Goal: Information Seeking & Learning: Find specific page/section

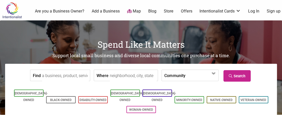
click at [80, 76] on input "Find" at bounding box center [65, 75] width 47 height 11
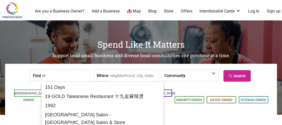
type input "r"
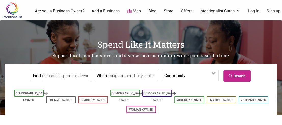
click at [110, 75] on input "Where" at bounding box center [133, 75] width 47 height 11
type input "o"
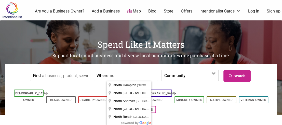
type input "n"
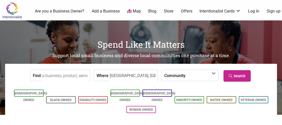
type input "Seattle, WA, USA"
click at [242, 79] on link "Search" at bounding box center [236, 75] width 27 height 11
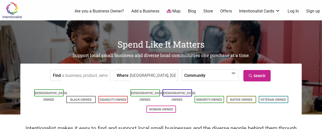
click at [97, 75] on input "Find" at bounding box center [85, 75] width 47 height 11
type input "restaurant"
click at [259, 77] on link "Search" at bounding box center [256, 75] width 27 height 11
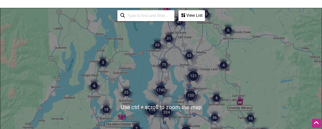
scroll to position [71, 0]
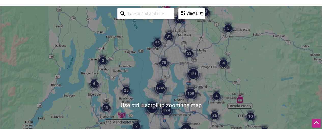
click at [166, 60] on img "75" at bounding box center [163, 62] width 15 height 15
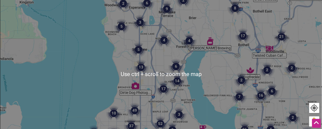
scroll to position [102, 0]
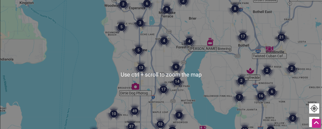
click at [163, 89] on img "17" at bounding box center [163, 89] width 15 height 15
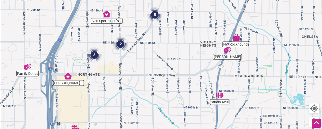
drag, startPoint x: 190, startPoint y: 78, endPoint x: 199, endPoint y: 21, distance: 57.8
click at [199, 22] on div "To navigate, press the arrow keys." at bounding box center [160, 75] width 321 height 198
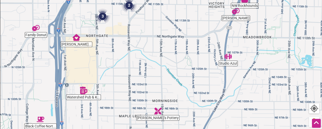
drag, startPoint x: 165, startPoint y: 62, endPoint x: 167, endPoint y: 40, distance: 22.5
click at [167, 40] on div "To navigate, press the arrow keys." at bounding box center [160, 75] width 321 height 198
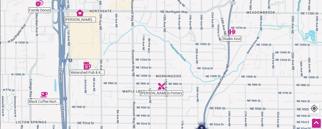
click at [86, 67] on img "Watershed Pub & Kitchen" at bounding box center [87, 66] width 8 height 8
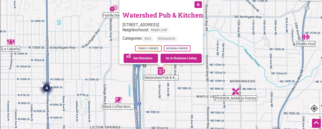
click at [201, 2] on button "Close" at bounding box center [197, 4] width 13 height 13
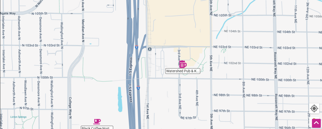
drag, startPoint x: 161, startPoint y: 83, endPoint x: 163, endPoint y: 26, distance: 56.8
click at [160, 44] on div "To navigate, press the arrow keys." at bounding box center [160, 75] width 321 height 198
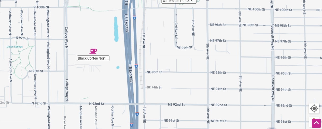
drag, startPoint x: 171, startPoint y: 57, endPoint x: 167, endPoint y: 22, distance: 35.6
click at [167, 23] on div "To navigate, press the arrow keys." at bounding box center [160, 75] width 321 height 198
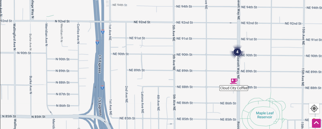
drag, startPoint x: 179, startPoint y: 47, endPoint x: 148, endPoint y: -21, distance: 74.7
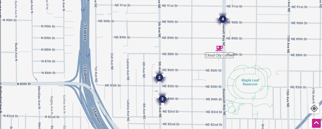
drag, startPoint x: 148, startPoint y: -21, endPoint x: 265, endPoint y: 30, distance: 127.8
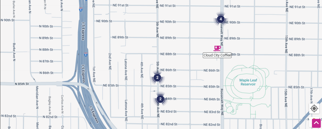
click at [222, 20] on img "4" at bounding box center [220, 18] width 15 height 15
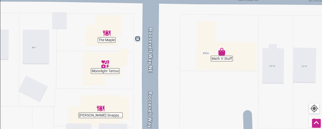
click at [108, 37] on div "To navigate, press the arrow keys." at bounding box center [160, 75] width 321 height 198
click at [109, 33] on img "The Maple" at bounding box center [107, 33] width 8 height 8
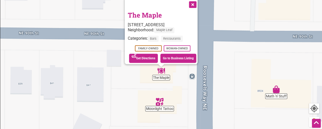
click at [109, 33] on div "To navigate, press the arrow keys. The Maple 8929 Roosevelt Way NE, Seattle, WA…" at bounding box center [160, 75] width 321 height 198
click at [199, 2] on button "Close" at bounding box center [192, 4] width 13 height 13
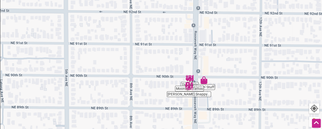
drag, startPoint x: 129, startPoint y: 64, endPoint x: 171, endPoint y: 101, distance: 56.1
click at [171, 101] on div "To navigate, press the arrow keys." at bounding box center [160, 75] width 321 height 198
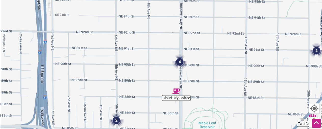
scroll to position [102, 0]
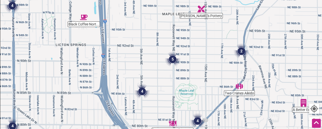
drag, startPoint x: 152, startPoint y: 40, endPoint x: 154, endPoint y: 50, distance: 10.4
click at [154, 50] on div "To navigate, press the arrow keys." at bounding box center [160, 75] width 321 height 198
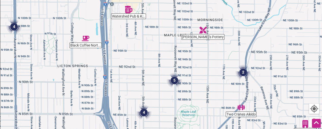
drag, startPoint x: 154, startPoint y: 50, endPoint x: 155, endPoint y: 69, distance: 19.1
click at [155, 69] on div "To navigate, press the arrow keys." at bounding box center [160, 75] width 321 height 198
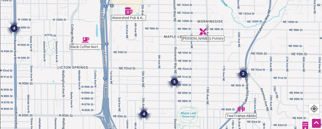
click at [13, 29] on img "4" at bounding box center [13, 28] width 15 height 15
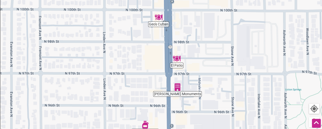
click at [159, 18] on img "Geo's Cuban" at bounding box center [159, 17] width 8 height 8
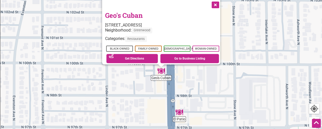
click at [161, 75] on div "To navigate, press the arrow keys. Geo's Cuban 9891 Aurora Ave N, Seattle, WA 9…" at bounding box center [321, 75] width 321 height 0
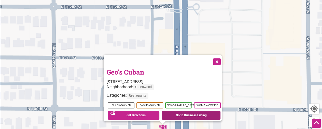
click at [189, 112] on link "Go to Business Listing" at bounding box center [191, 115] width 59 height 9
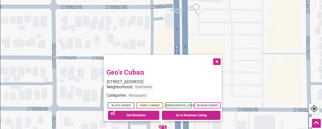
click at [220, 58] on button "Close" at bounding box center [216, 61] width 13 height 13
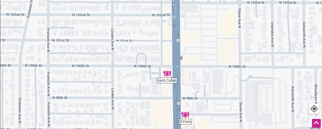
drag, startPoint x: 228, startPoint y: 81, endPoint x: 199, endPoint y: 53, distance: 40.0
click at [199, 53] on div "To navigate, press the arrow keys." at bounding box center [160, 75] width 321 height 198
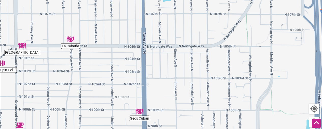
drag, startPoint x: 242, startPoint y: 79, endPoint x: 197, endPoint y: 131, distance: 68.6
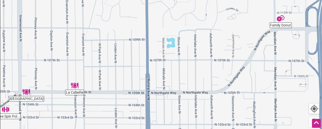
drag, startPoint x: 220, startPoint y: 65, endPoint x: 222, endPoint y: 109, distance: 43.6
click at [224, 111] on div "To navigate, press the arrow keys." at bounding box center [160, 75] width 321 height 198
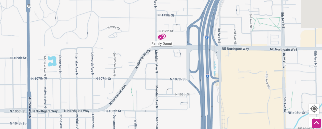
drag, startPoint x: 218, startPoint y: 69, endPoint x: 94, endPoint y: 88, distance: 125.3
click at [94, 88] on div "To navigate, press the arrow keys." at bounding box center [160, 75] width 321 height 198
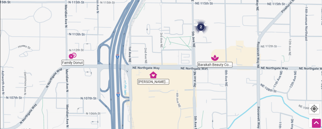
drag, startPoint x: 245, startPoint y: 86, endPoint x: 160, endPoint y: 104, distance: 86.6
click at [160, 105] on div "To navigate, press the arrow keys." at bounding box center [160, 75] width 321 height 198
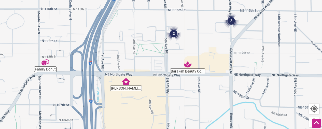
click at [160, 100] on div "To navigate, press the arrow keys." at bounding box center [160, 75] width 321 height 198
click at [175, 34] on img "2" at bounding box center [173, 33] width 15 height 15
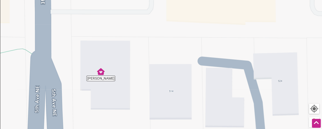
drag, startPoint x: 164, startPoint y: 89, endPoint x: 168, endPoint y: 38, distance: 51.6
click at [168, 38] on div "To navigate, press the arrow keys." at bounding box center [160, 75] width 321 height 198
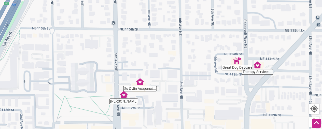
drag, startPoint x: 201, startPoint y: 44, endPoint x: 173, endPoint y: 99, distance: 61.5
click at [173, 99] on div "To navigate, press the arrow keys." at bounding box center [160, 75] width 321 height 198
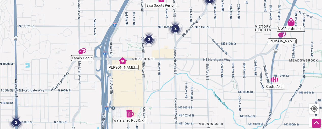
drag, startPoint x: 282, startPoint y: 66, endPoint x: 253, endPoint y: 28, distance: 48.1
click at [253, 28] on div "To navigate, press the arrow keys." at bounding box center [160, 75] width 321 height 198
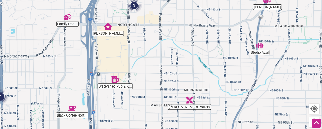
drag, startPoint x: 264, startPoint y: 86, endPoint x: 250, endPoint y: 54, distance: 35.0
click at [251, 54] on div "To navigate, press the arrow keys." at bounding box center [160, 75] width 321 height 198
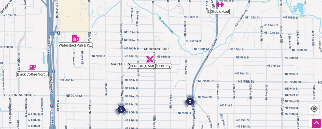
drag, startPoint x: 245, startPoint y: 87, endPoint x: 203, endPoint y: 45, distance: 60.1
click at [203, 45] on div "To navigate, press the arrow keys." at bounding box center [160, 75] width 321 height 198
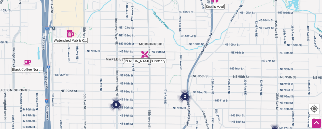
drag, startPoint x: 155, startPoint y: 98, endPoint x: 168, endPoint y: 60, distance: 40.6
click at [168, 60] on div "To navigate, press the arrow keys." at bounding box center [160, 75] width 321 height 198
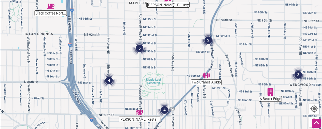
click at [285, 76] on img "2" at bounding box center [297, 74] width 15 height 15
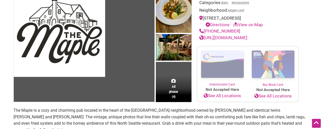
scroll to position [67, 0]
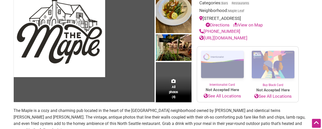
click at [100, 20] on img at bounding box center [59, 31] width 91 height 91
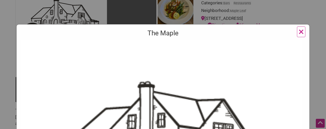
click at [299, 30] on span "×" at bounding box center [300, 32] width 5 height 12
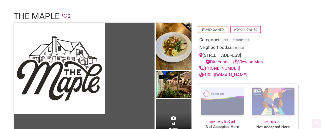
scroll to position [0, 0]
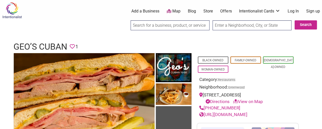
scroll to position [19, 0]
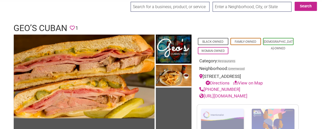
drag, startPoint x: 117, startPoint y: 2, endPoint x: 248, endPoint y: 94, distance: 160.7
click at [286, 56] on div "Black-Owned Family-Owned Latino-Owned Woman-Owned Category: Restaurants Neighbo…" at bounding box center [248, 66] width 102 height 65
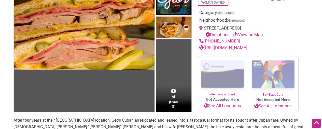
scroll to position [0, 0]
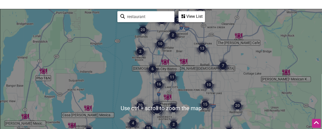
scroll to position [69, 0]
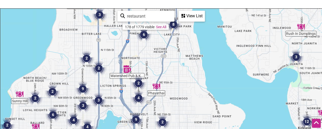
drag, startPoint x: 174, startPoint y: 102, endPoint x: 180, endPoint y: 54, distance: 47.9
click at [180, 54] on div "To navigate, press the arrow keys." at bounding box center [160, 108] width 321 height 198
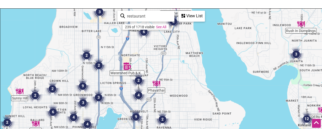
click at [139, 93] on img "4" at bounding box center [138, 95] width 15 height 15
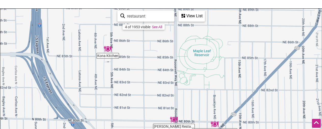
click at [108, 58] on div "To navigate, press the arrow keys." at bounding box center [160, 108] width 321 height 198
click at [108, 51] on img "Kona Kitchen" at bounding box center [108, 49] width 8 height 8
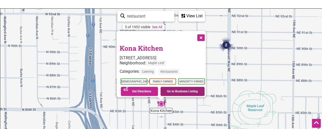
click at [193, 87] on link "Go to Business Listing" at bounding box center [182, 91] width 44 height 9
click at [205, 37] on button "Close" at bounding box center [200, 37] width 13 height 13
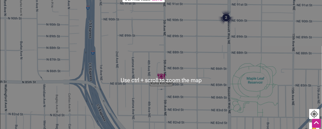
scroll to position [96, 0]
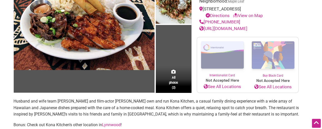
scroll to position [77, 0]
